Goal: Information Seeking & Learning: Learn about a topic

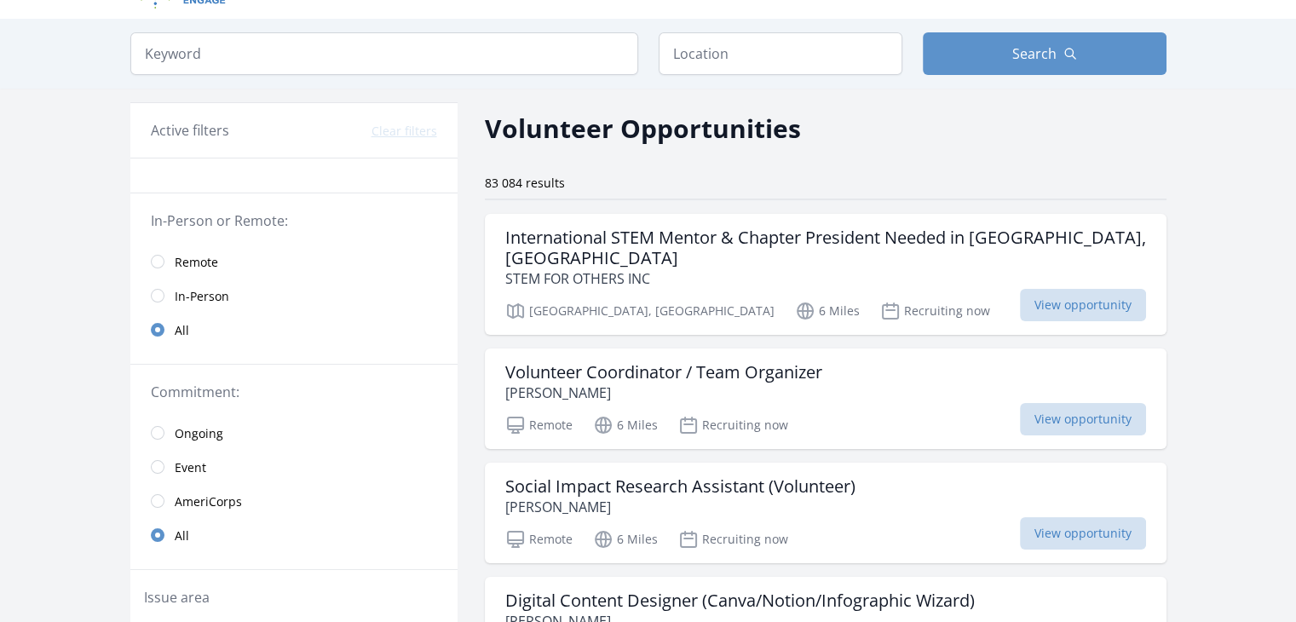
scroll to position [37, 0]
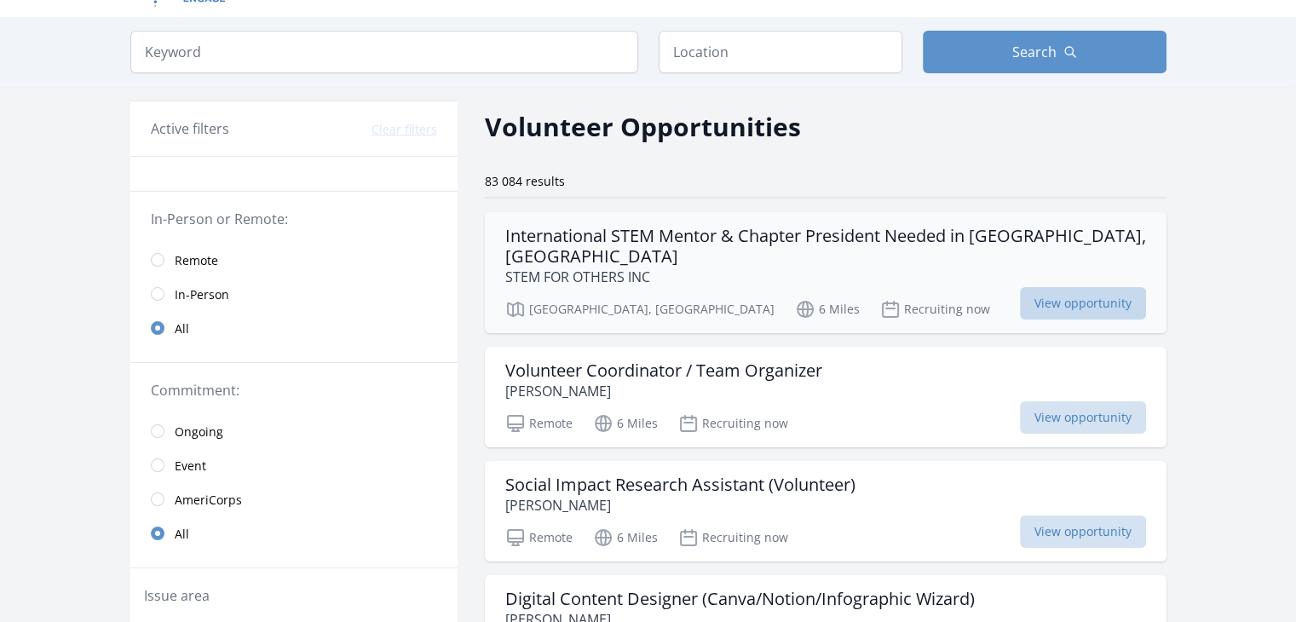
click at [1020, 287] on span "View opportunity" at bounding box center [1083, 303] width 126 height 32
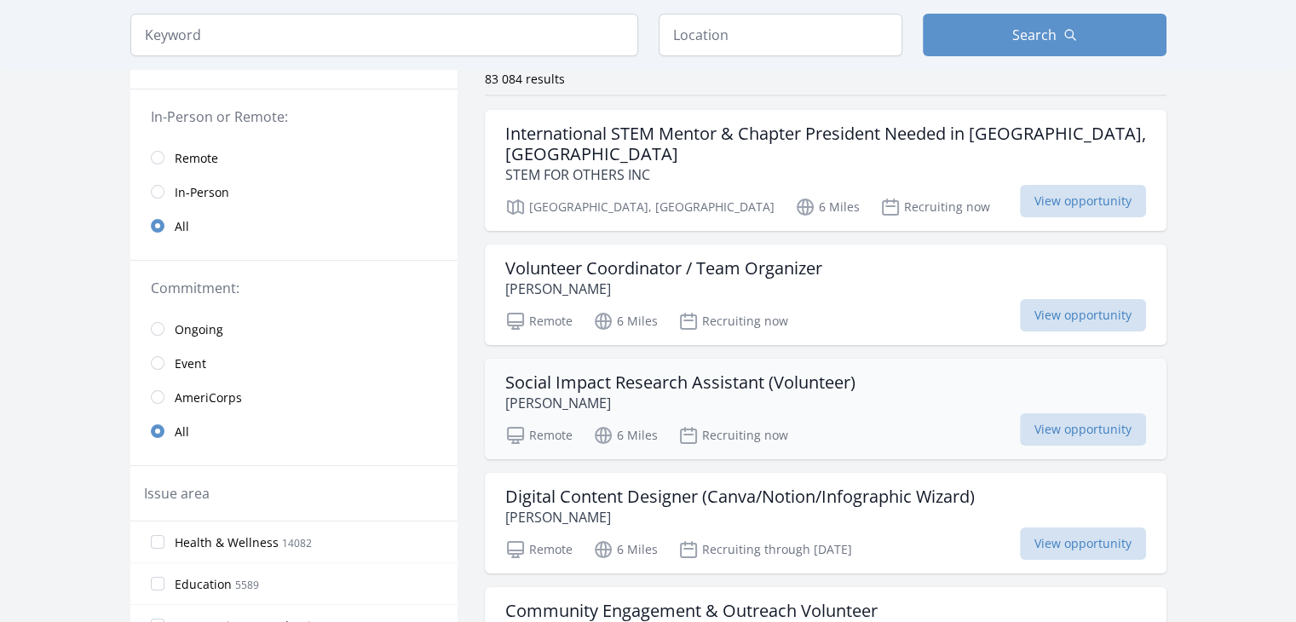
scroll to position [142, 0]
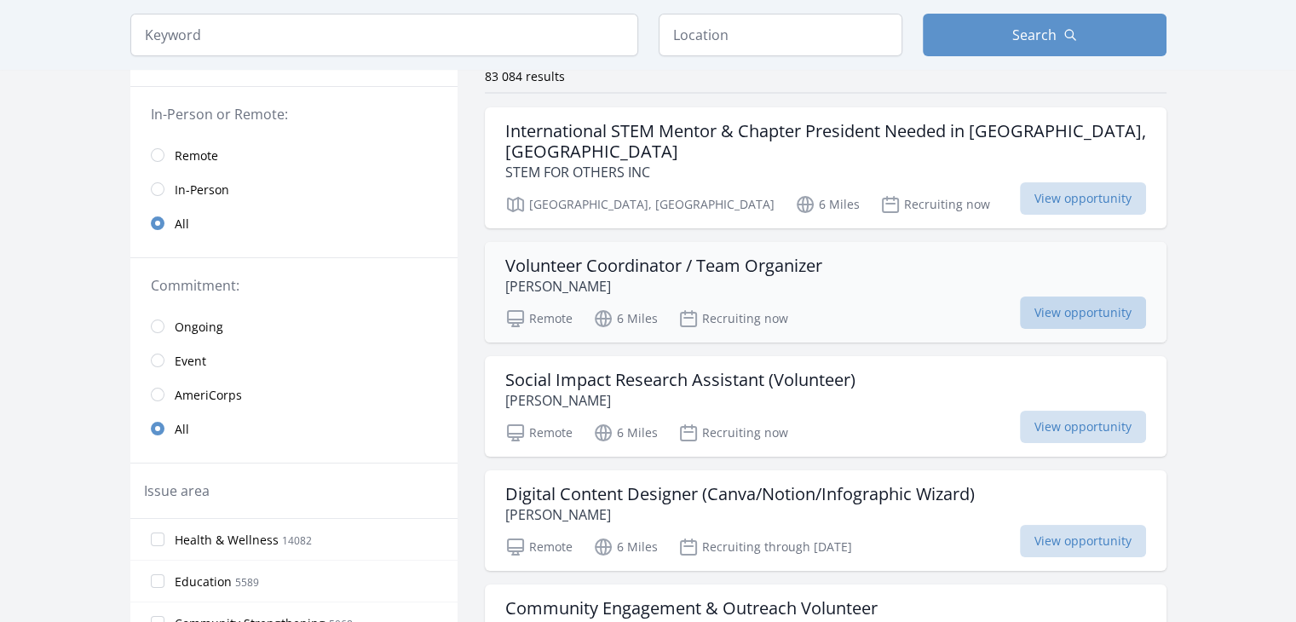
click at [1020, 296] on span "View opportunity" at bounding box center [1083, 312] width 126 height 32
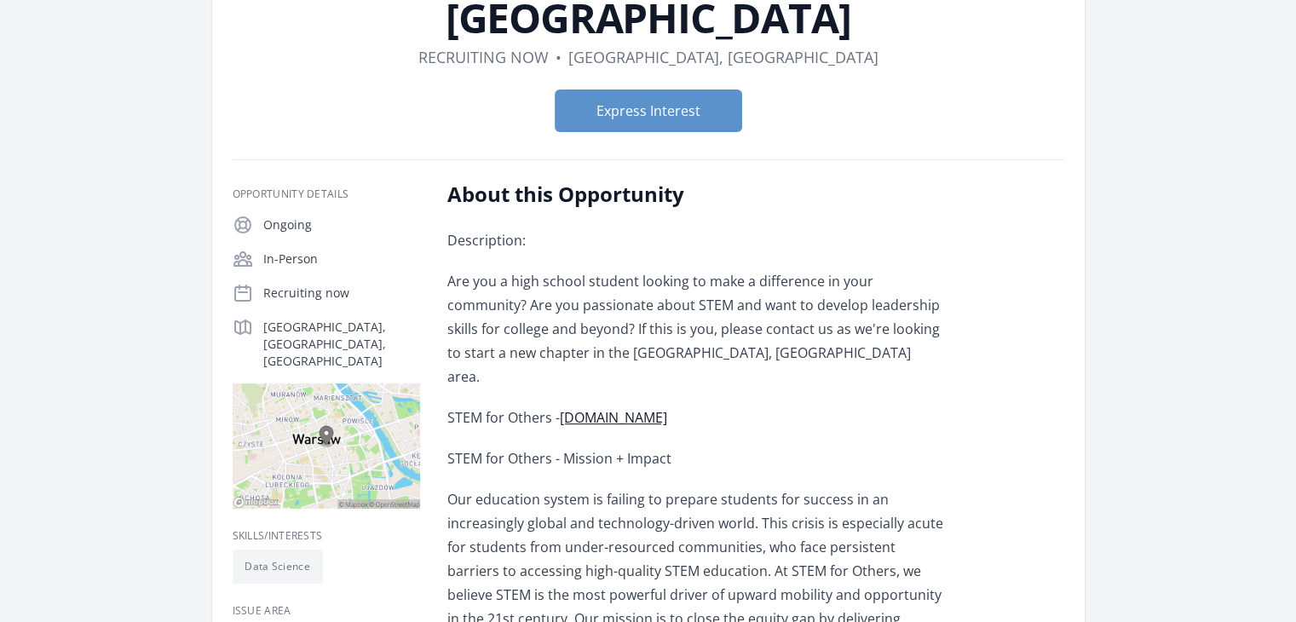
scroll to position [215, 0]
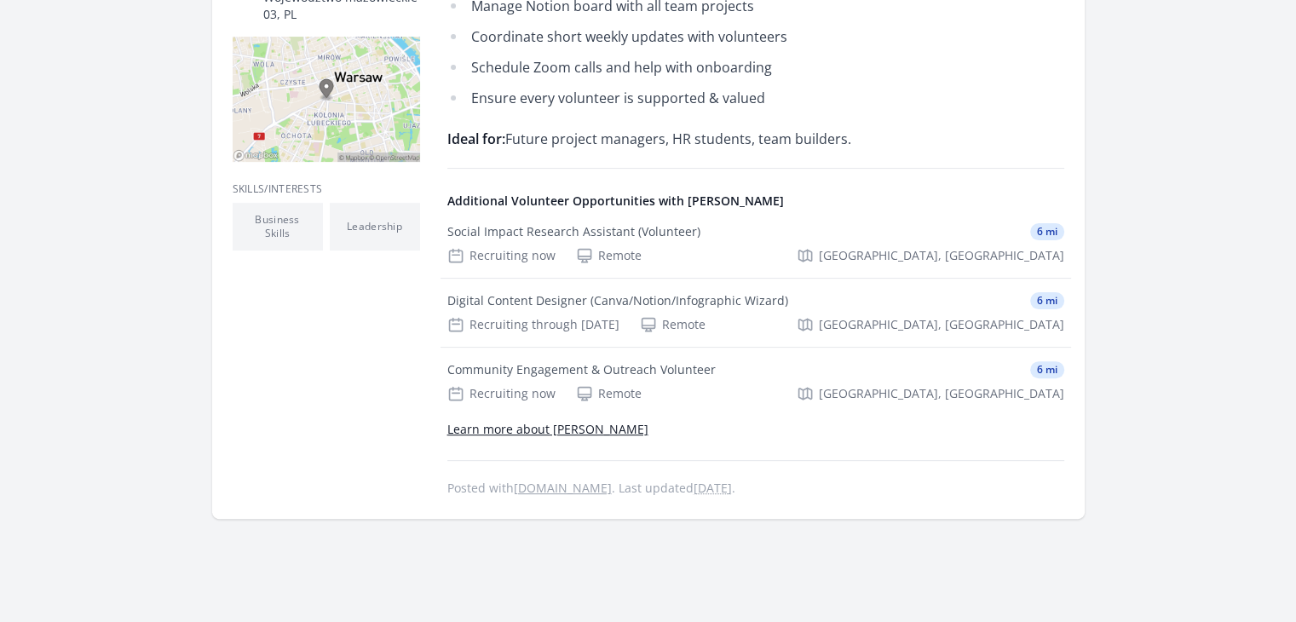
scroll to position [500, 0]
